Goal: Register for event/course

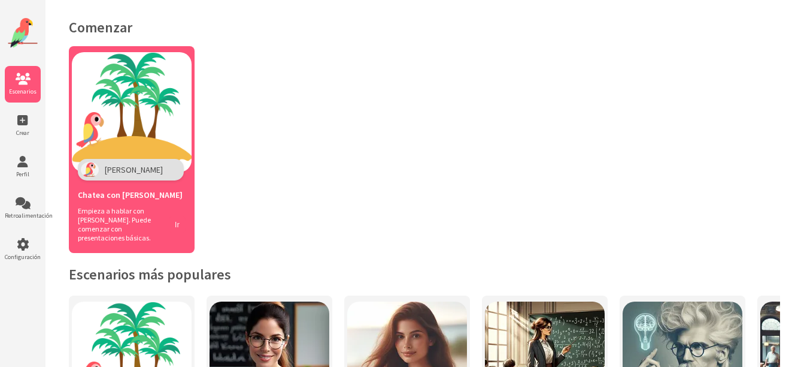
click at [177, 218] on button "Ir" at bounding box center [177, 224] width 17 height 17
